Goal: Communication & Community: Connect with others

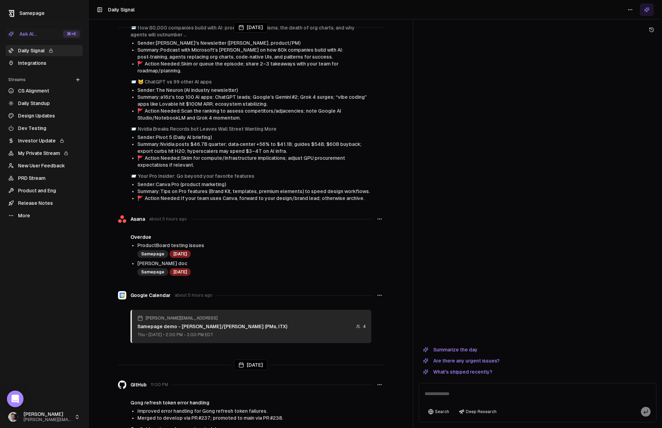
scroll to position [123, 0]
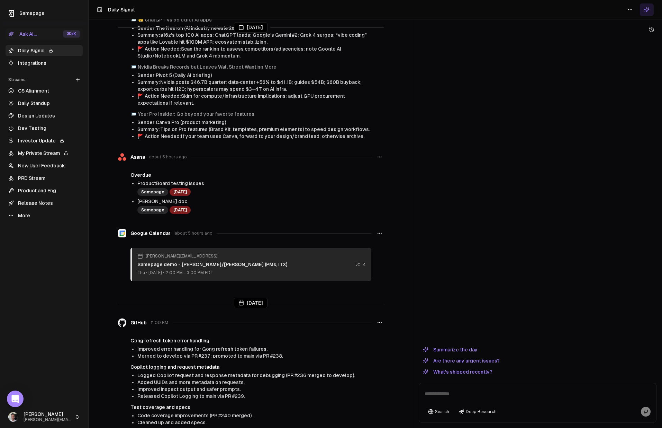
click at [33, 65] on link "Integrations" at bounding box center [44, 62] width 77 height 11
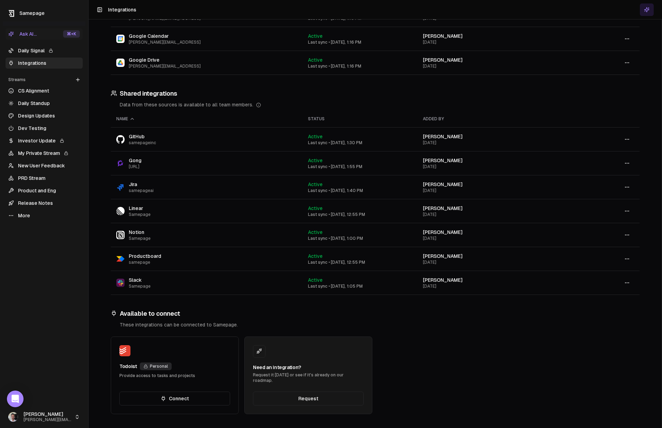
scroll to position [19, 0]
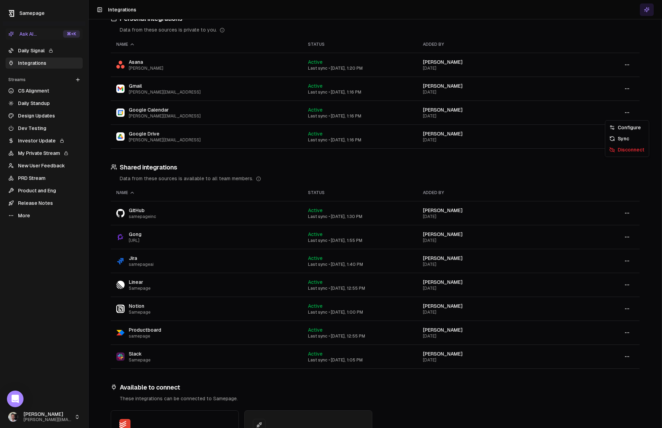
click at [629, 114] on icon "button" at bounding box center [628, 113] width 6 height 6
click at [625, 142] on div "Sync" at bounding box center [627, 138] width 41 height 11
click at [31, 64] on link "Integrations" at bounding box center [44, 62] width 77 height 11
click at [35, 53] on link "Daily Signal" at bounding box center [44, 50] width 77 height 11
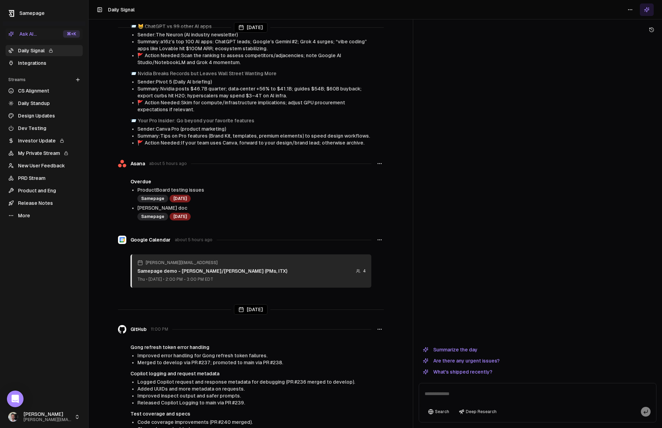
scroll to position [217, 0]
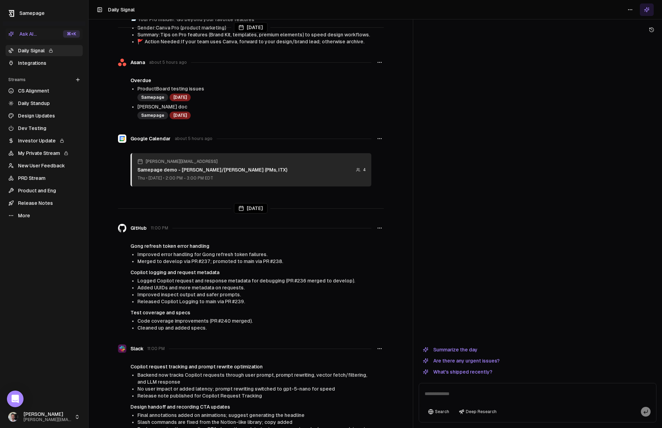
click at [379, 137] on icon "button" at bounding box center [380, 139] width 6 height 6
click at [376, 153] on div "Refresh" at bounding box center [380, 153] width 46 height 11
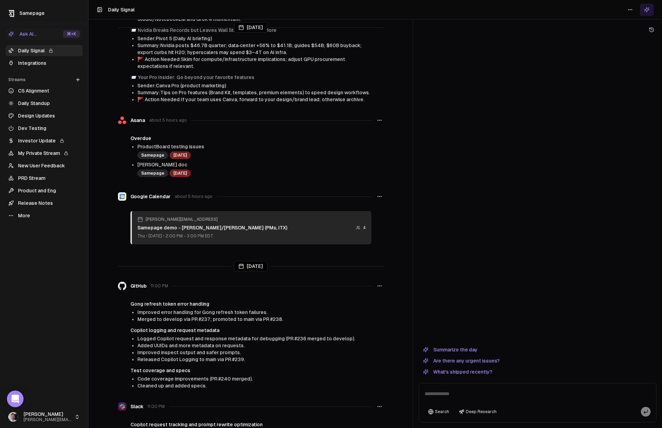
scroll to position [267, 0]
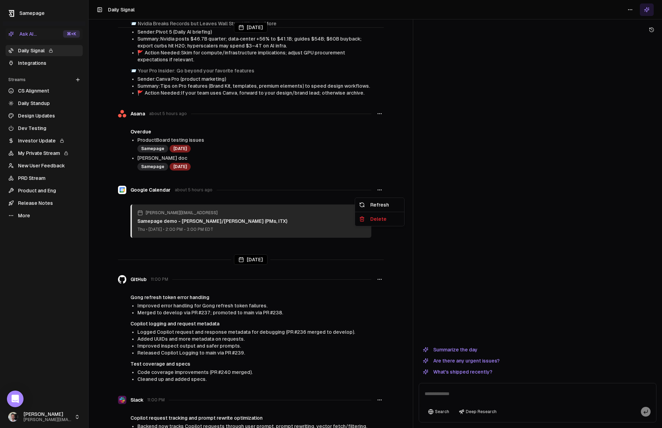
click at [379, 189] on icon "button" at bounding box center [380, 190] width 6 height 6
click at [383, 220] on div "Delete" at bounding box center [380, 218] width 46 height 11
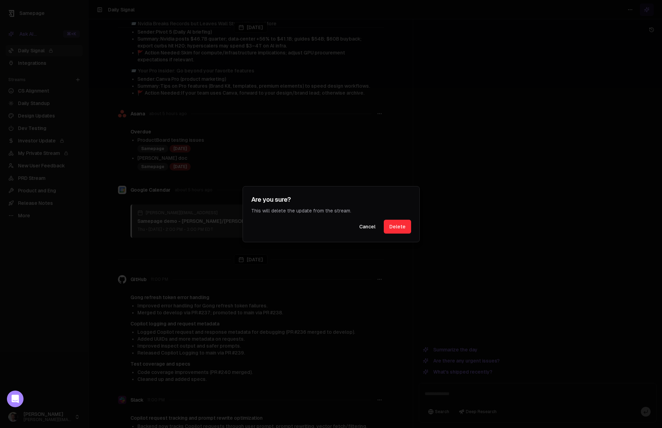
click at [392, 224] on button "Delete" at bounding box center [397, 227] width 27 height 14
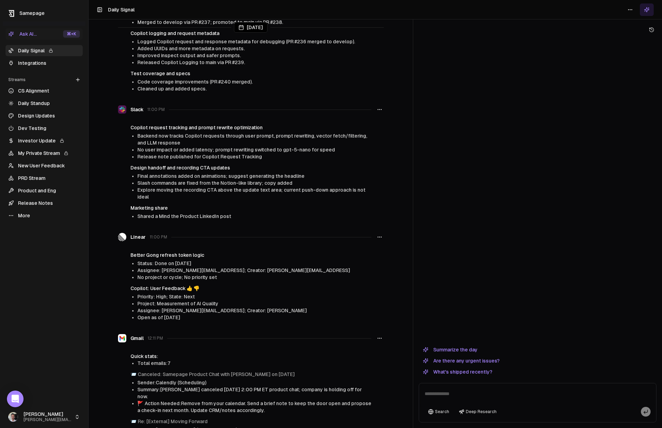
scroll to position [499, 0]
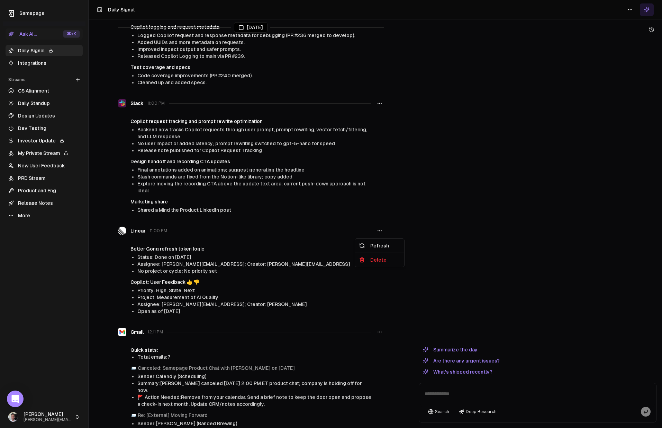
click at [382, 235] on button "button" at bounding box center [380, 230] width 8 height 12
click at [379, 245] on div "Refresh" at bounding box center [380, 245] width 46 height 11
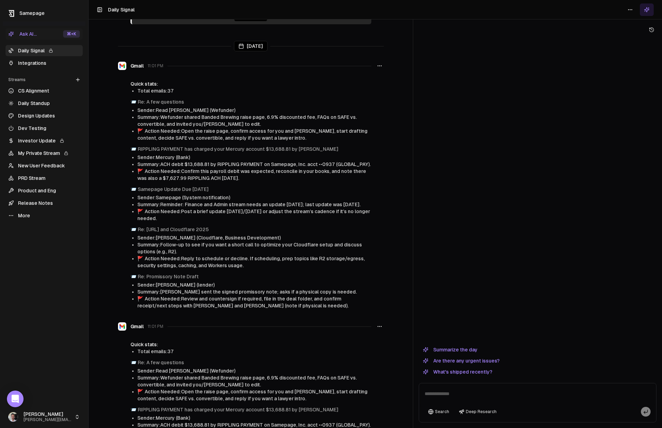
scroll to position [1282, 0]
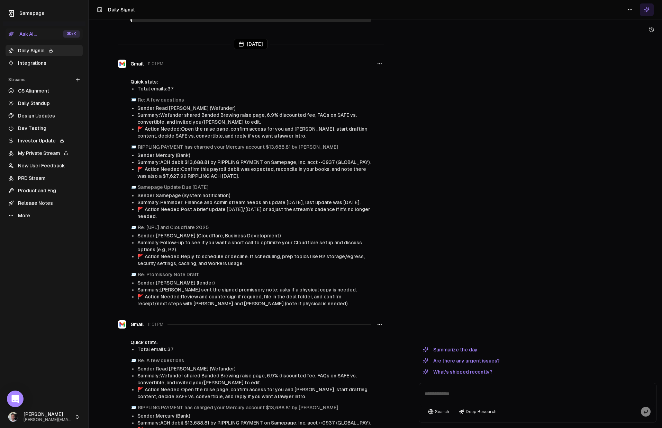
click at [379, 321] on icon "button" at bounding box center [380, 324] width 6 height 6
click at [383, 332] on div "Delete" at bounding box center [380, 332] width 46 height 11
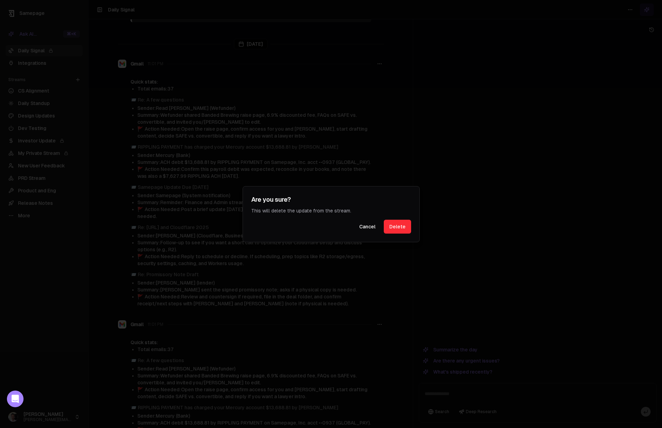
click at [401, 225] on button "Delete" at bounding box center [397, 227] width 27 height 14
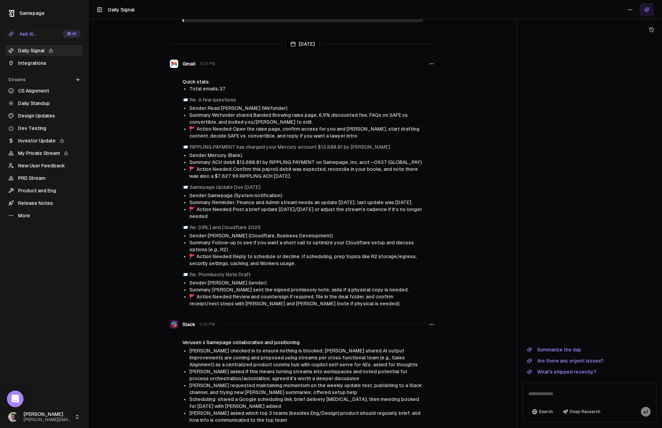
click at [517, 250] on div at bounding box center [517, 214] width 0 height 428
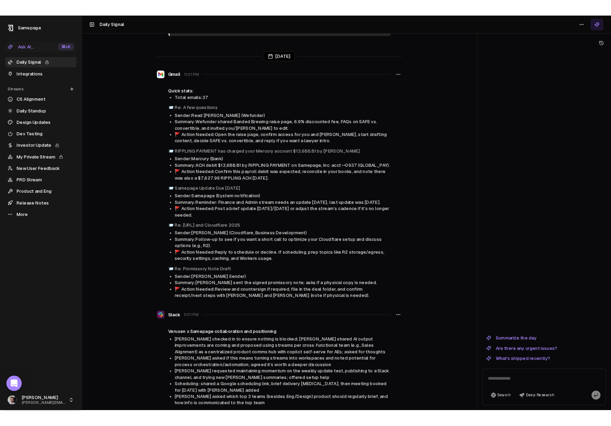
scroll to position [1281, 0]
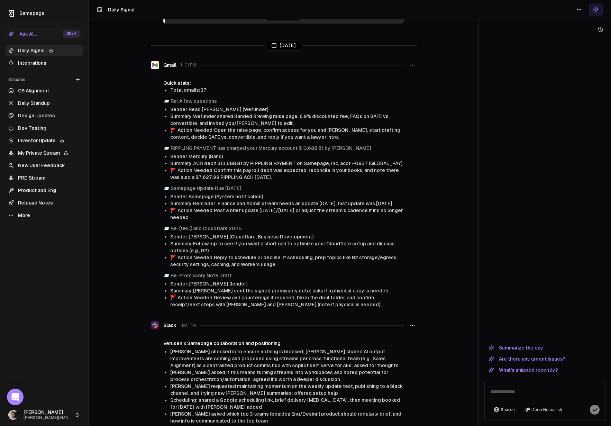
click at [42, 116] on link "Design Updates" at bounding box center [44, 115] width 77 height 11
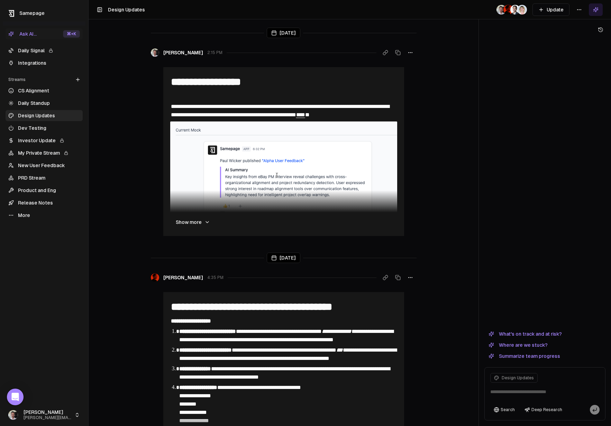
click at [40, 189] on link "Product and Eng" at bounding box center [44, 190] width 77 height 11
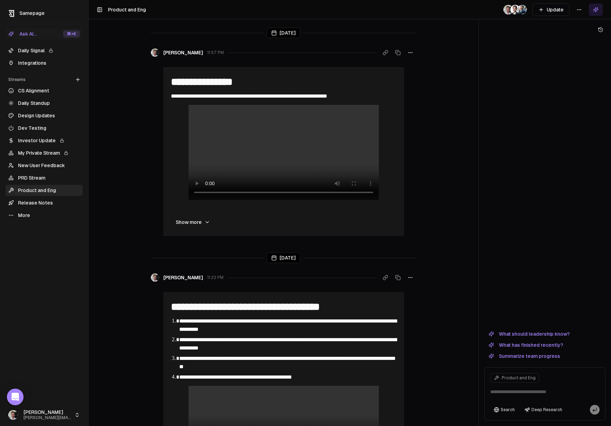
click at [33, 201] on link "Release Notes" at bounding box center [44, 202] width 77 height 11
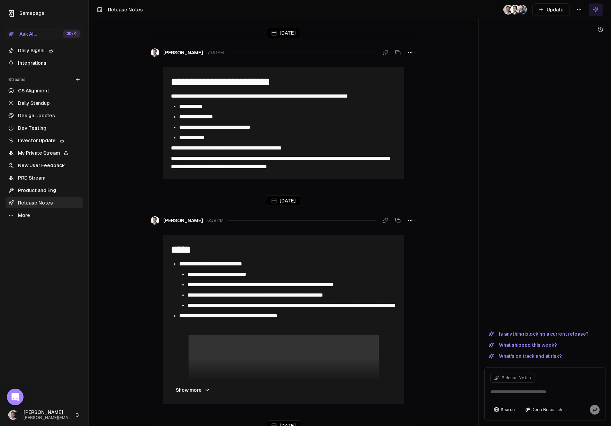
click at [554, 11] on button "Update" at bounding box center [551, 9] width 37 height 12
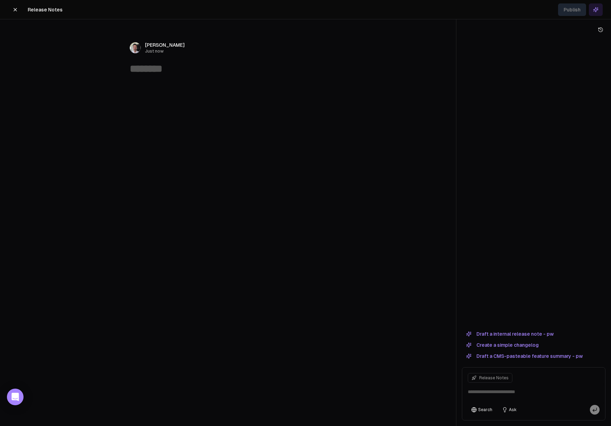
click at [523, 335] on button "Draft a internal release note - pw" at bounding box center [510, 334] width 96 height 8
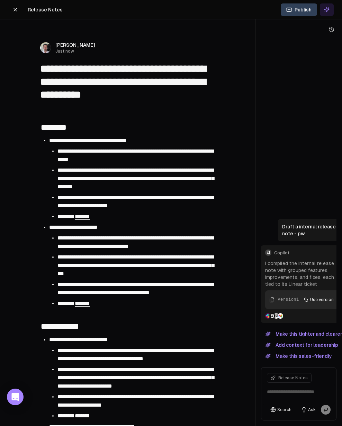
type textarea "**********"
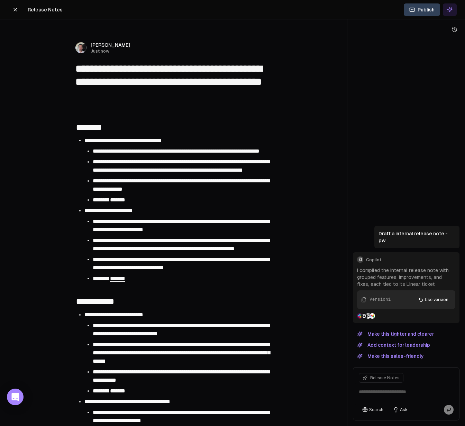
click at [401, 345] on button "Add context for leadership" at bounding box center [393, 345] width 81 height 8
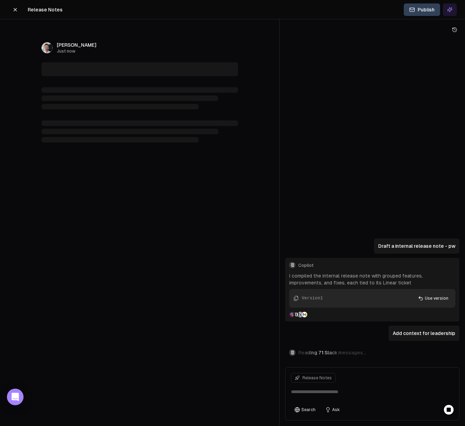
click at [279, 306] on div at bounding box center [279, 213] width 0 height 426
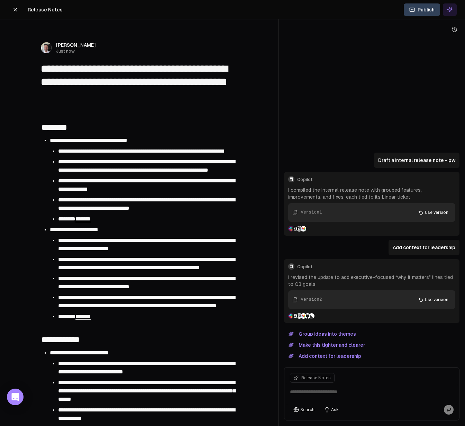
click at [335, 337] on button "Group ideas into themes" at bounding box center [322, 334] width 76 height 8
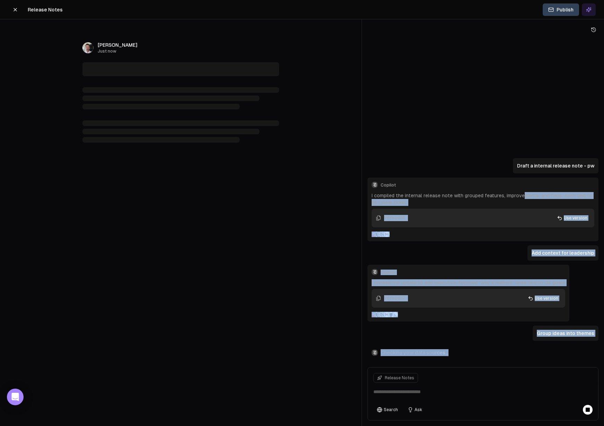
drag, startPoint x: 603, startPoint y: 187, endPoint x: 522, endPoint y: 194, distance: 81.3
click at [522, 194] on div "Draft a internal release note - pw Copilot I compiled the internal release note…" at bounding box center [483, 213] width 242 height 426
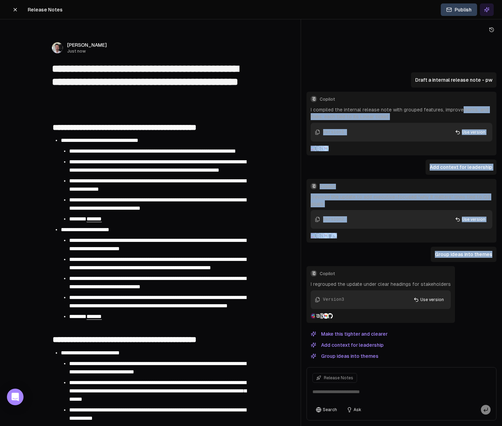
click at [376, 334] on button "Make this tighter and clearer" at bounding box center [349, 334] width 85 height 8
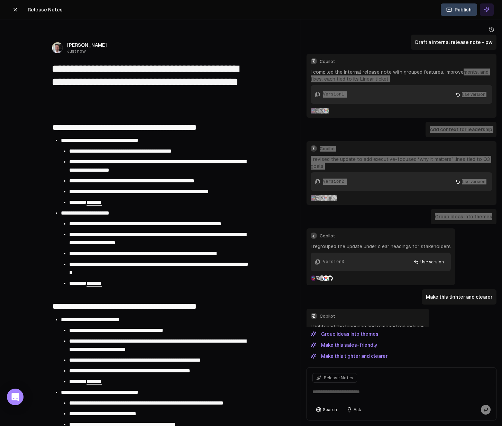
scroll to position [43, 0]
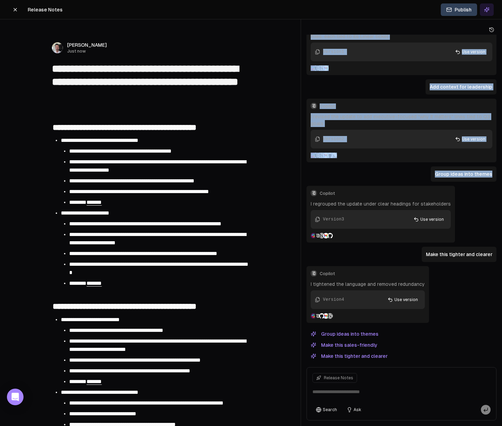
click at [16, 10] on icon at bounding box center [15, 10] width 6 height 6
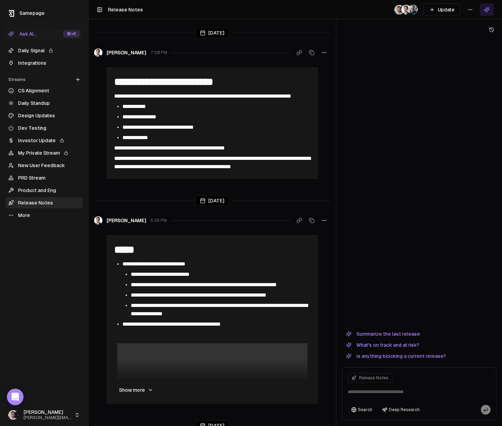
click at [18, 214] on link "More" at bounding box center [44, 215] width 77 height 11
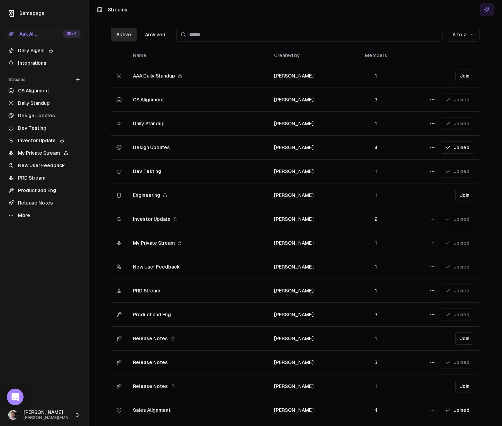
click at [133, 99] on td "CS Alignment" at bounding box center [197, 100] width 141 height 24
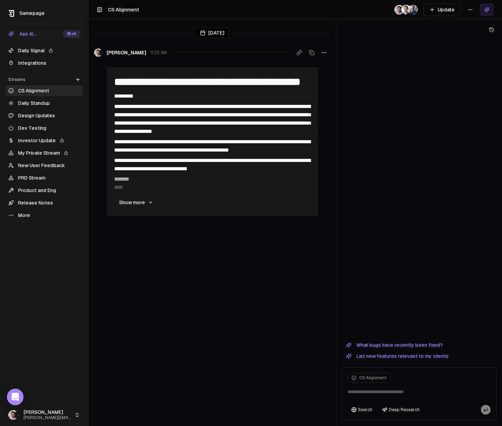
click at [448, 7] on button "Update" at bounding box center [442, 9] width 37 height 12
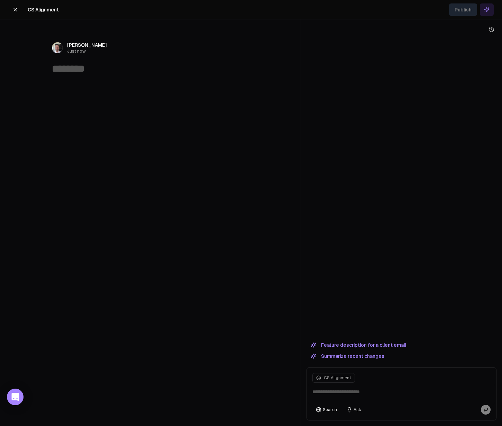
click at [364, 342] on button "Feature description for a client email" at bounding box center [359, 345] width 104 height 8
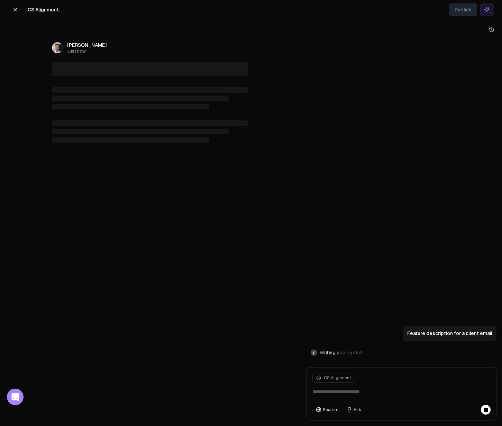
type textarea "**********"
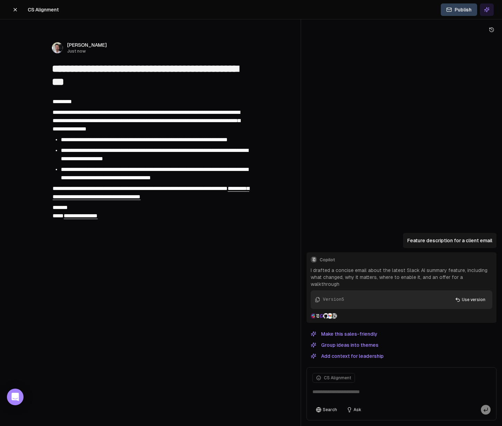
click at [200, 42] on div "[PERSON_NAME] Just now" at bounding box center [150, 48] width 266 height 12
click at [13, 11] on icon at bounding box center [15, 10] width 6 height 6
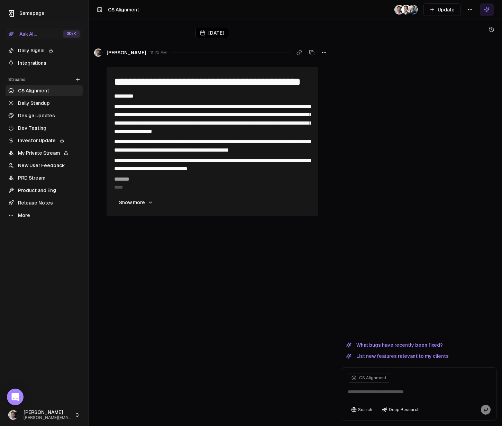
click at [469, 10] on html "**********" at bounding box center [251, 213] width 502 height 426
click at [470, 35] on div "Invite" at bounding box center [470, 35] width 46 height 11
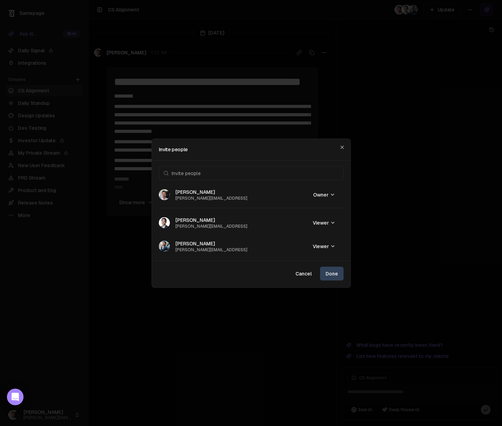
click at [204, 171] on button "Invite people" at bounding box center [251, 173] width 185 height 14
type input "**********"
click at [195, 196] on span "[EMAIL_ADDRESS][DOMAIN_NAME]" at bounding box center [216, 196] width 72 height 6
click at [328, 196] on button "Invite" at bounding box center [328, 192] width 22 height 12
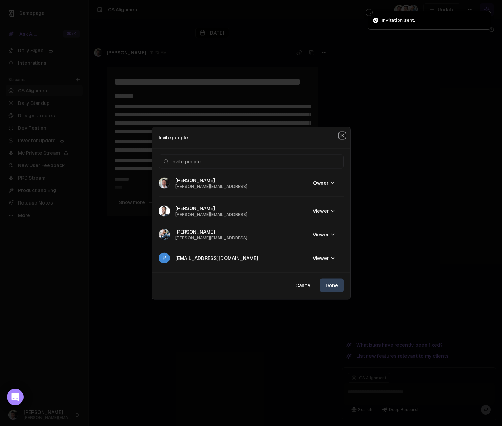
click at [342, 136] on icon "button" at bounding box center [343, 136] width 6 height 6
